Goal: Register for event/course

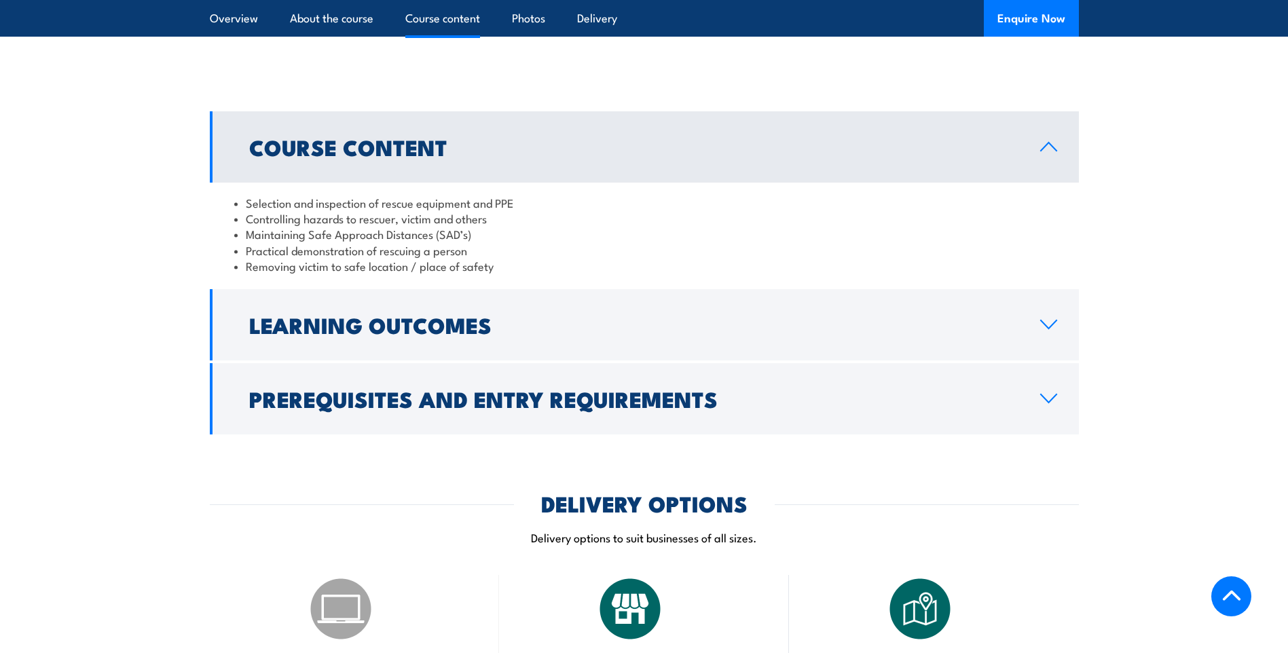
scroll to position [1087, 0]
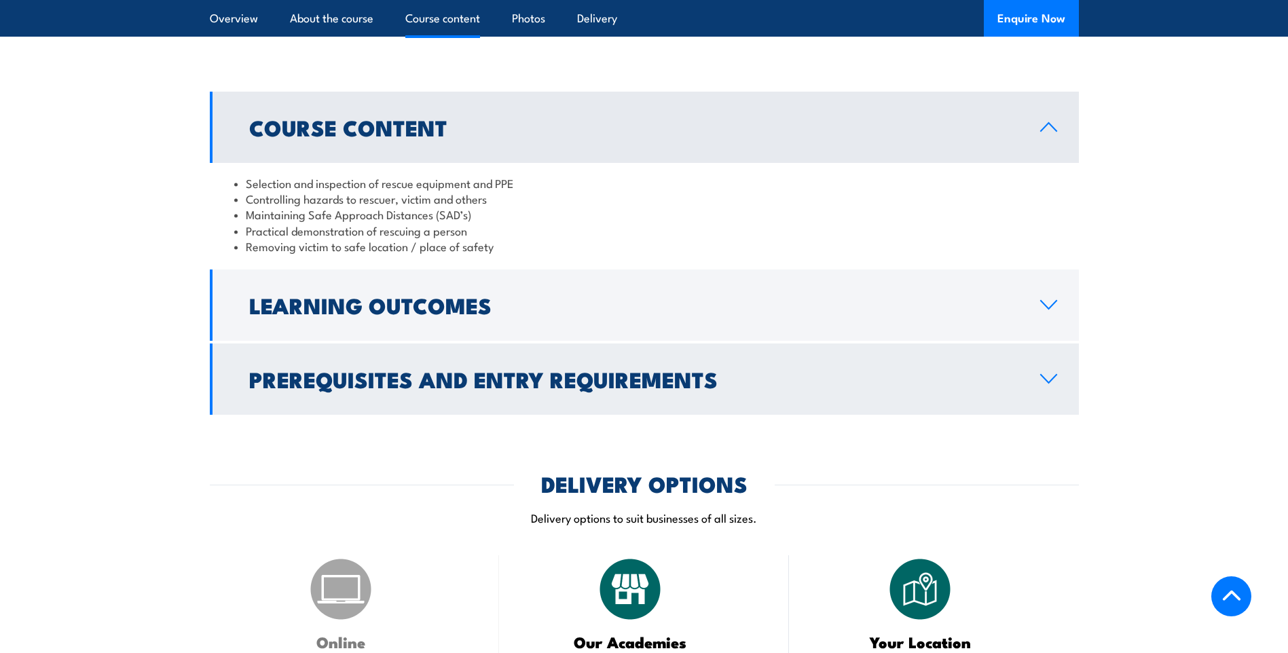
click at [418, 373] on h2 "Prerequisites and Entry Requirements" at bounding box center [634, 378] width 770 height 19
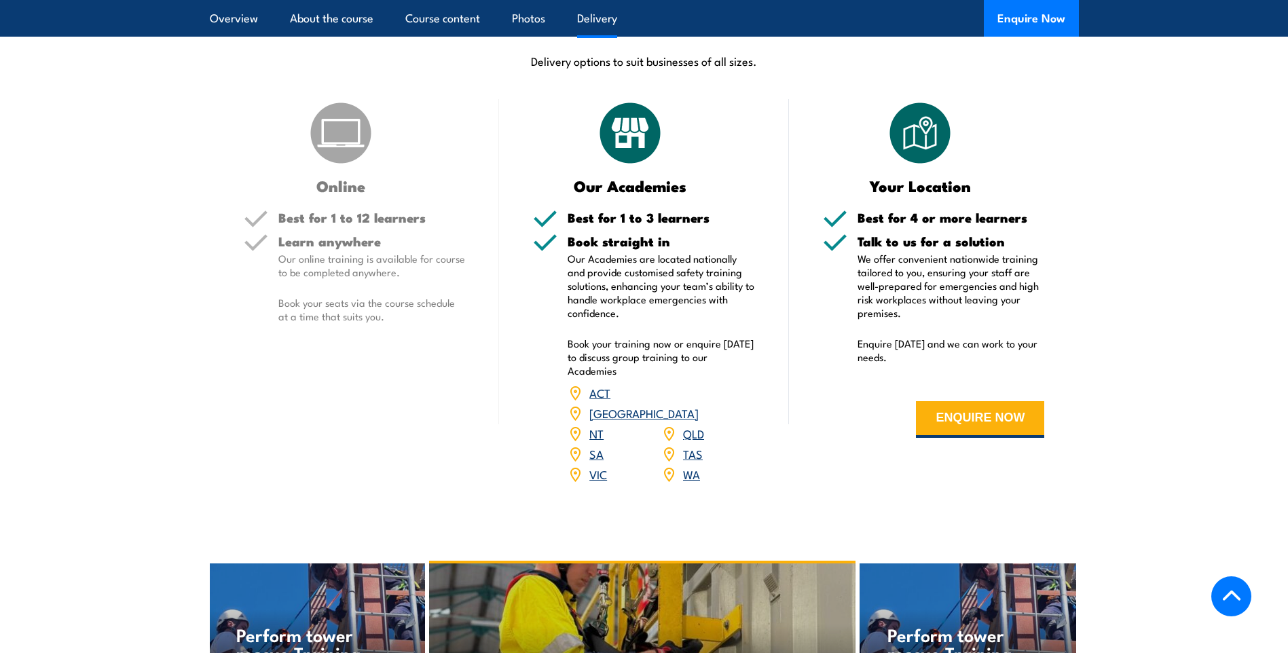
scroll to position [1698, 0]
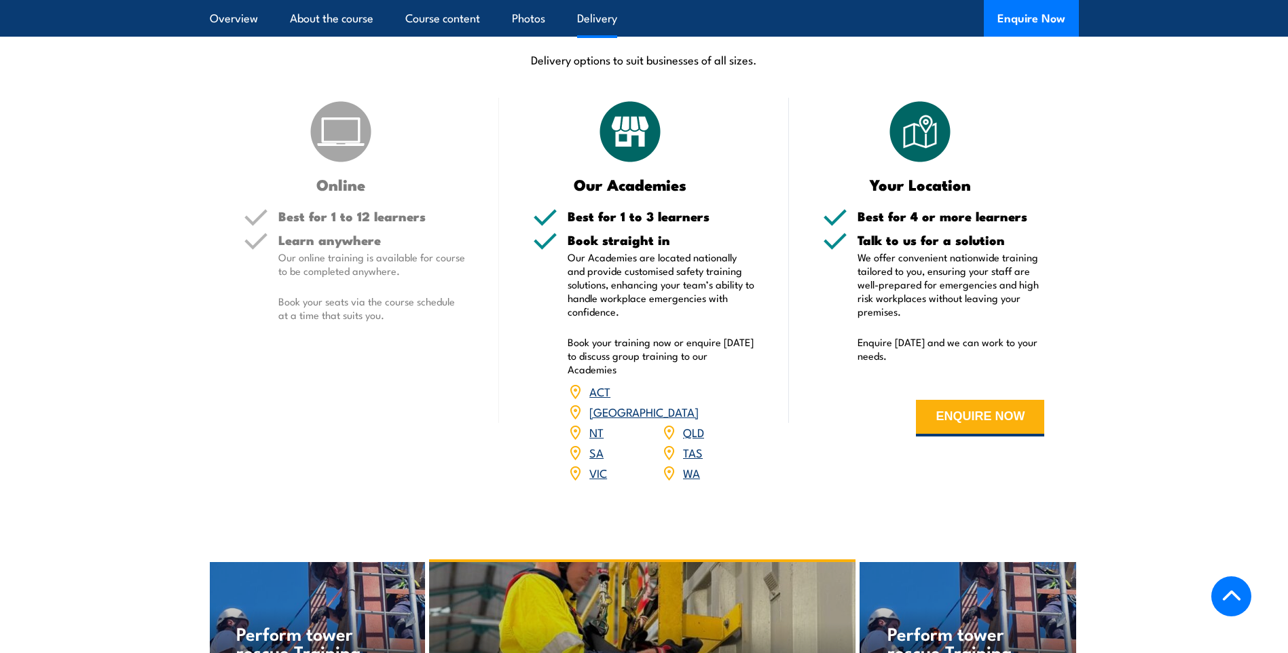
click at [603, 465] on link "VIC" at bounding box center [599, 473] width 18 height 16
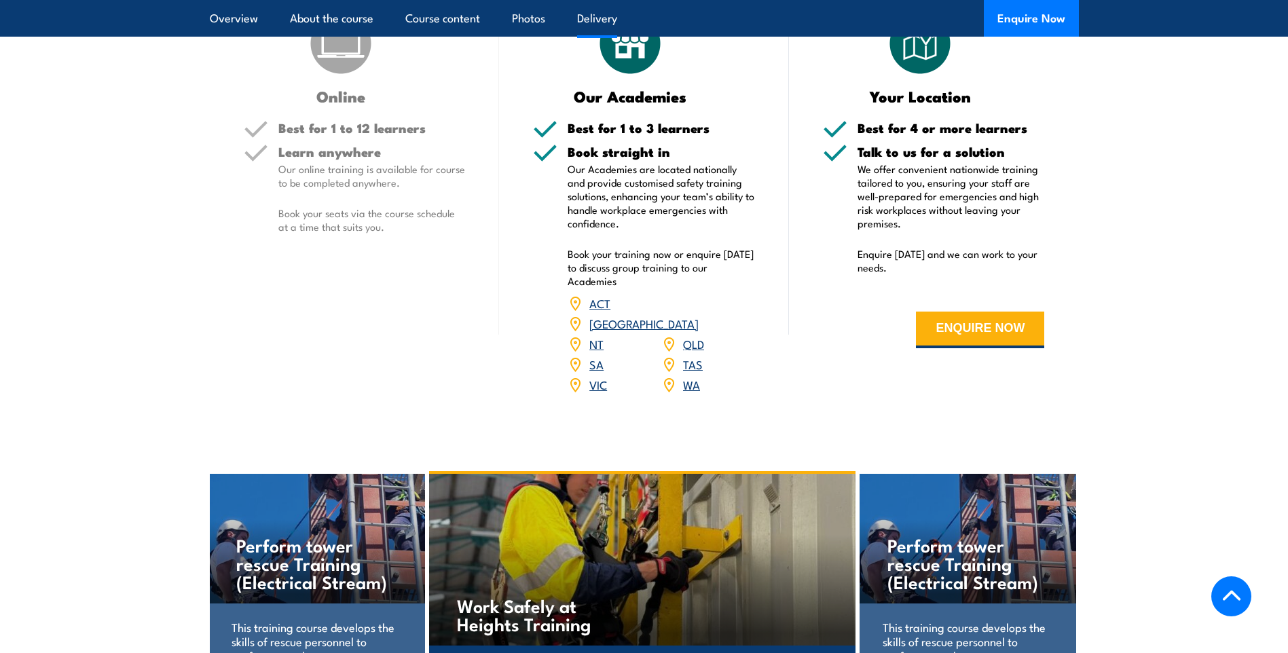
scroll to position [1630, 0]
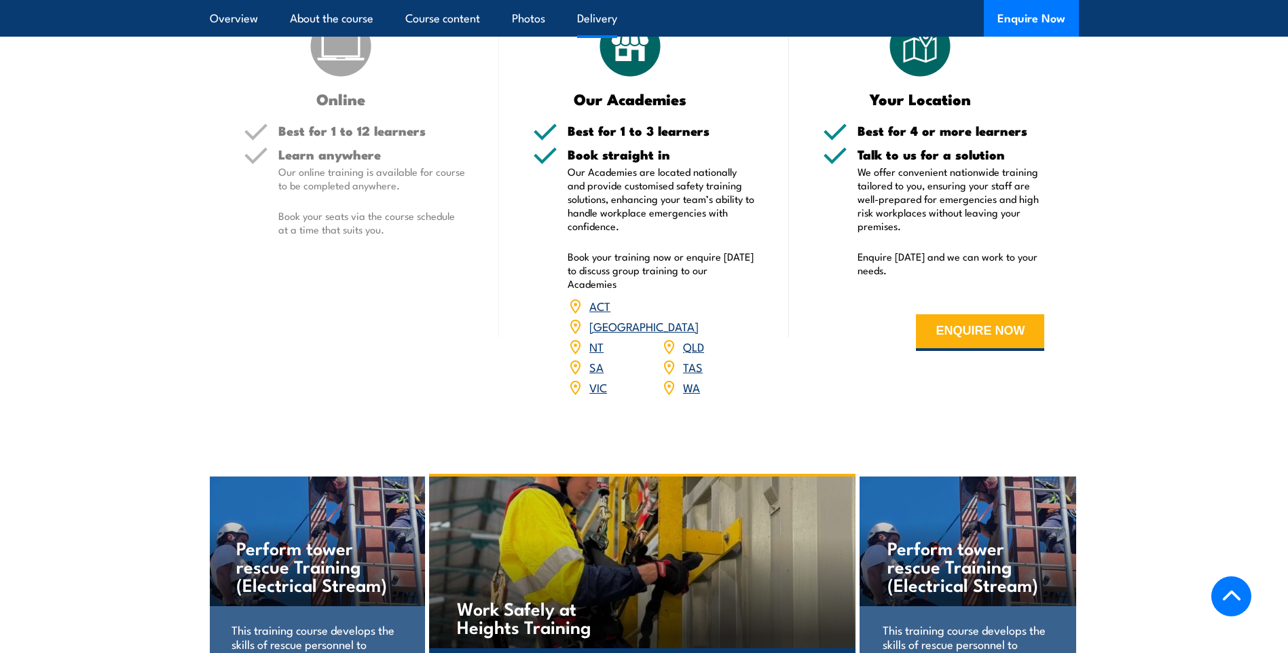
click at [597, 379] on link "VIC" at bounding box center [599, 387] width 18 height 16
click at [596, 379] on link "VIC" at bounding box center [599, 387] width 18 height 16
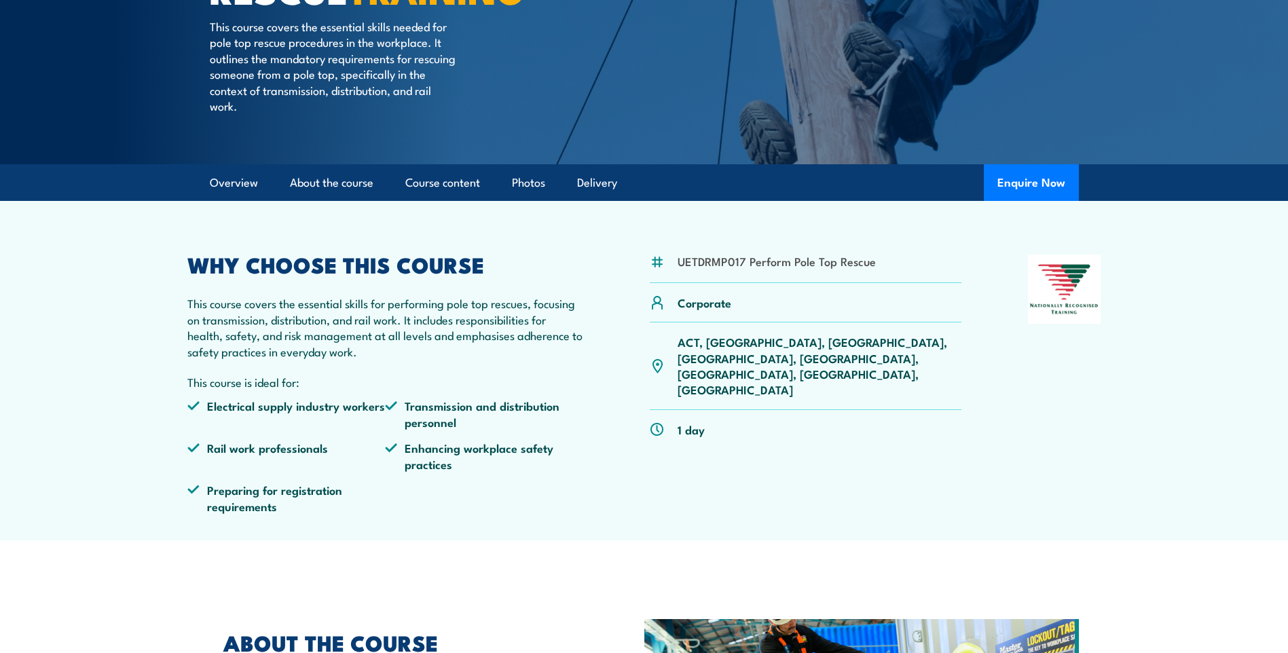
scroll to position [0, 0]
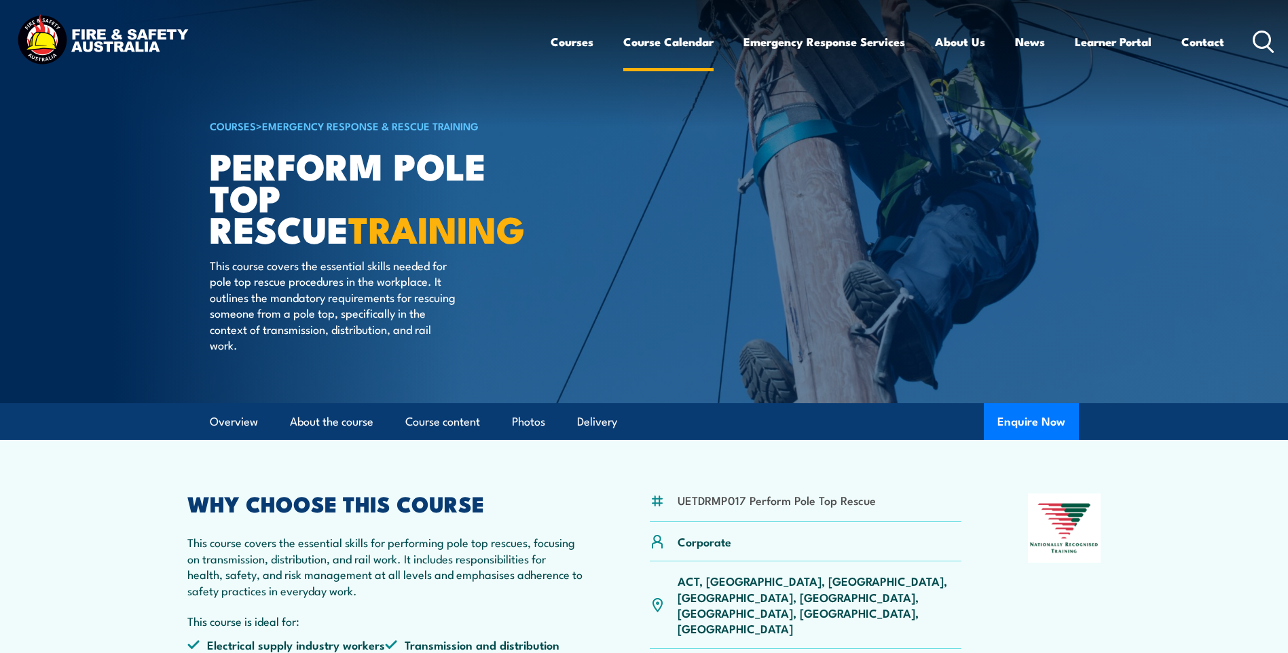
click at [664, 37] on link "Course Calendar" at bounding box center [669, 42] width 90 height 36
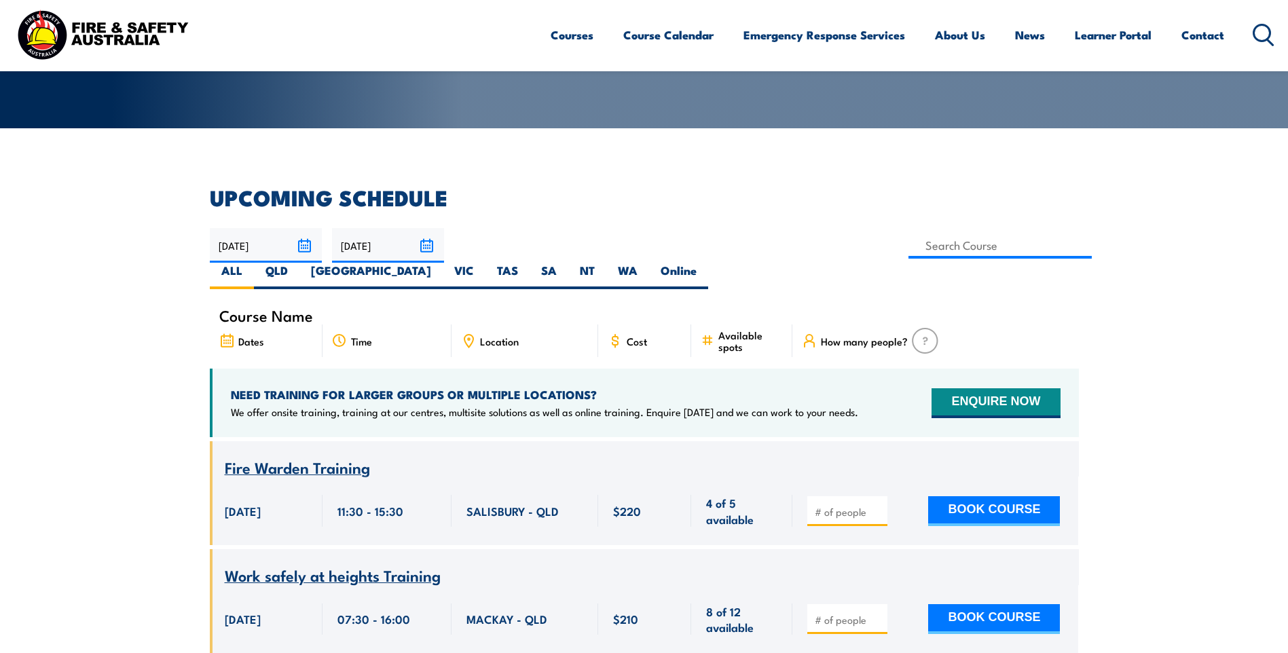
scroll to position [272, 0]
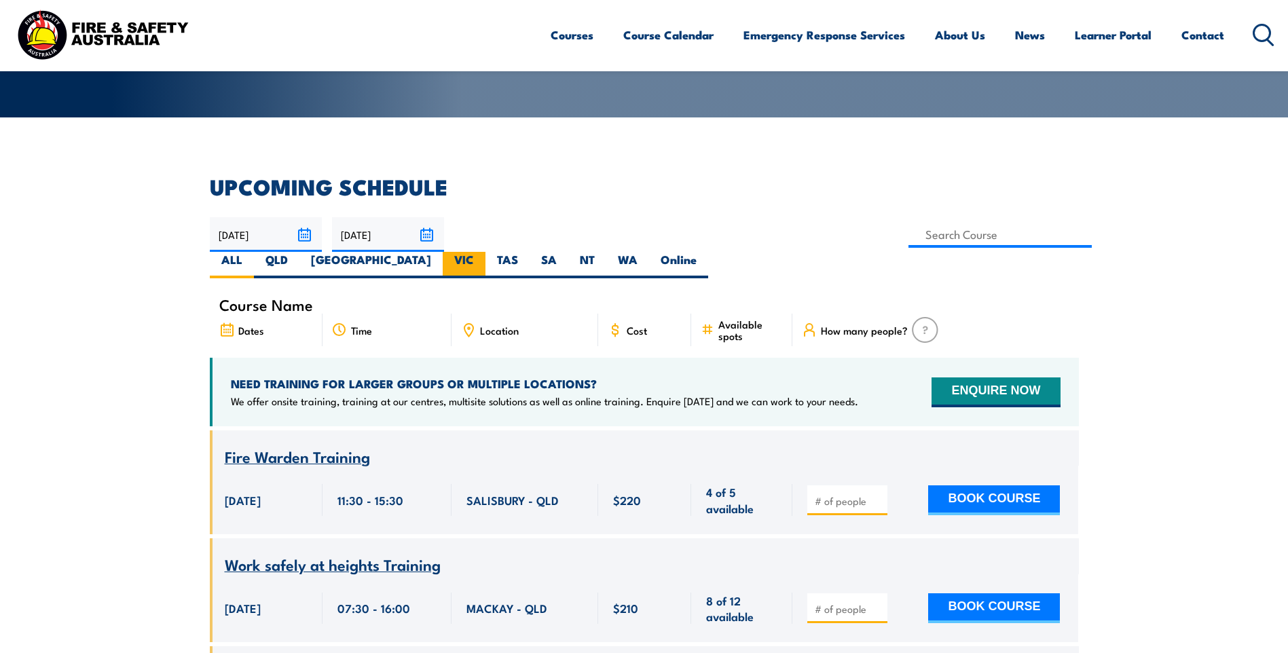
click at [486, 252] on label "VIC" at bounding box center [464, 265] width 43 height 26
click at [483, 252] on input "VIC" at bounding box center [478, 256] width 9 height 9
radio input "true"
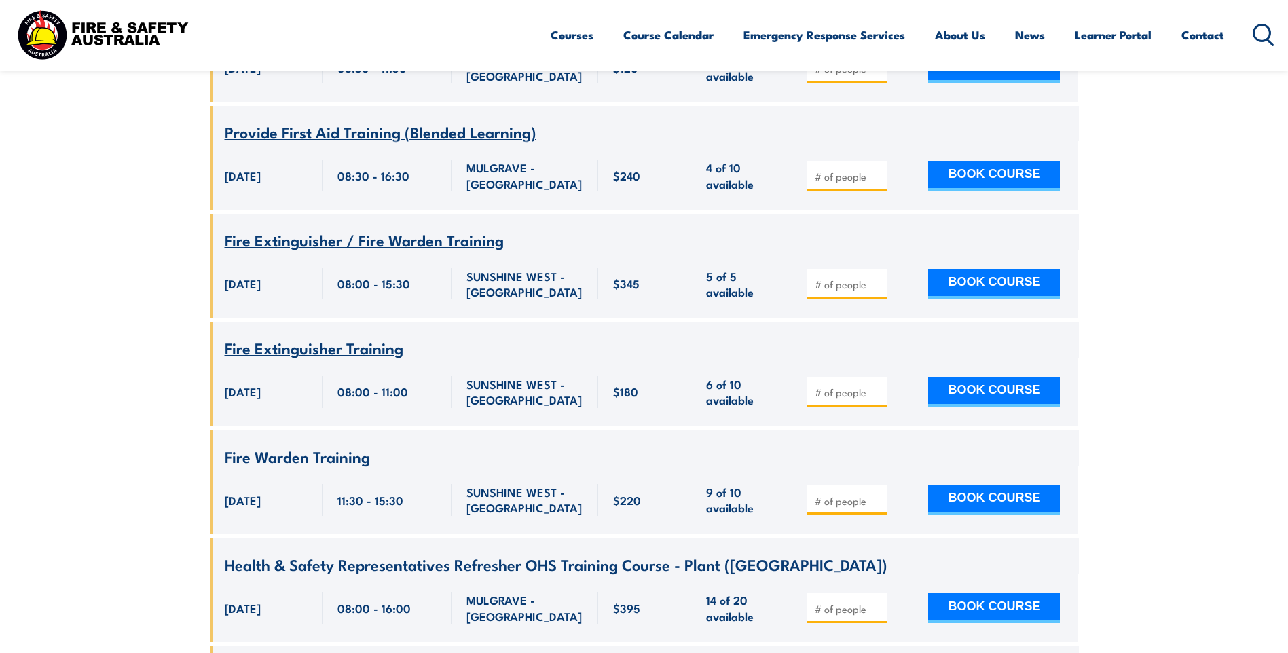
scroll to position [6018, 0]
